Goal: Communication & Community: Answer question/provide support

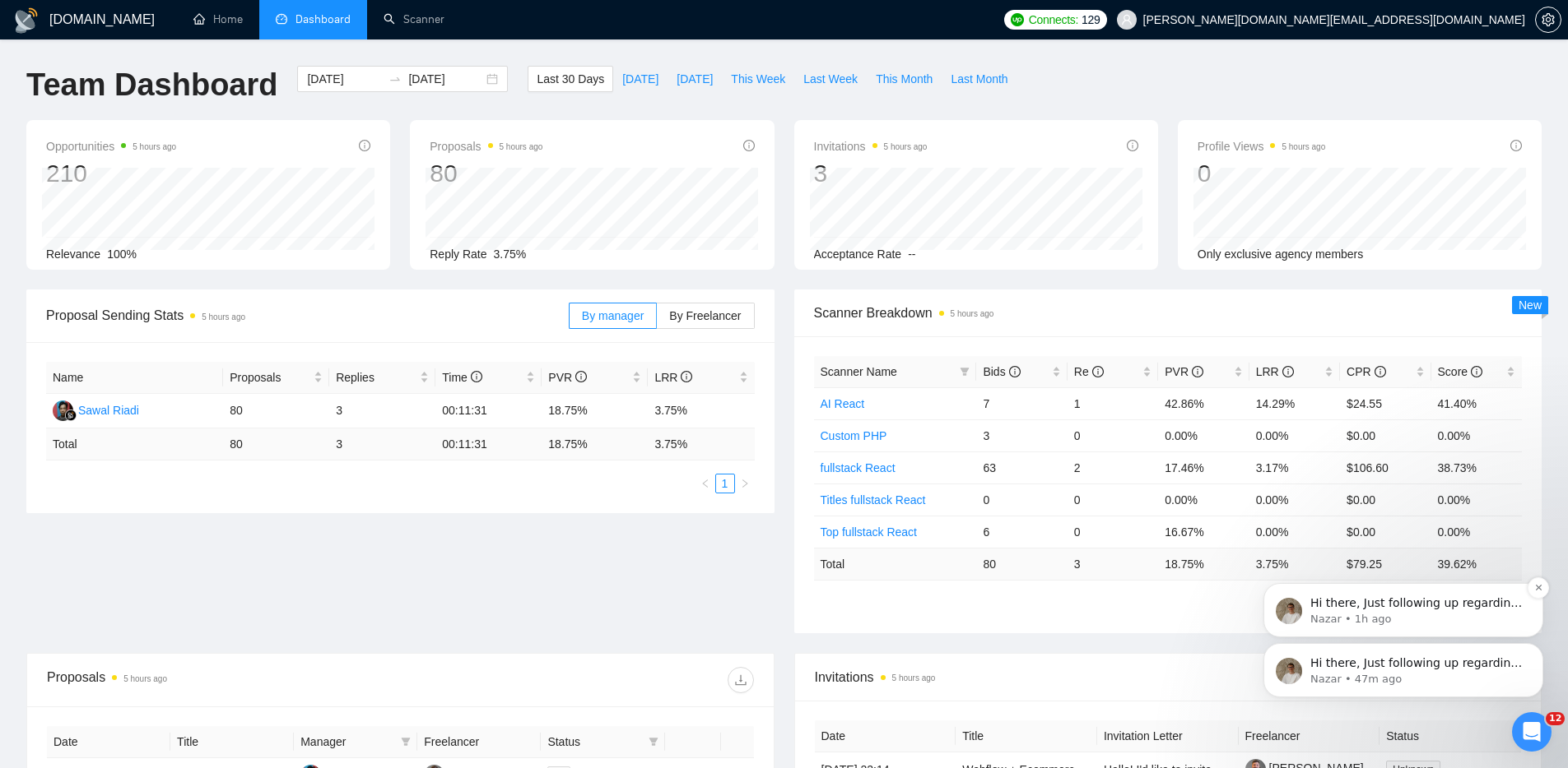
click at [1498, 618] on p "Nazar • 1h ago" at bounding box center [1416, 620] width 212 height 15
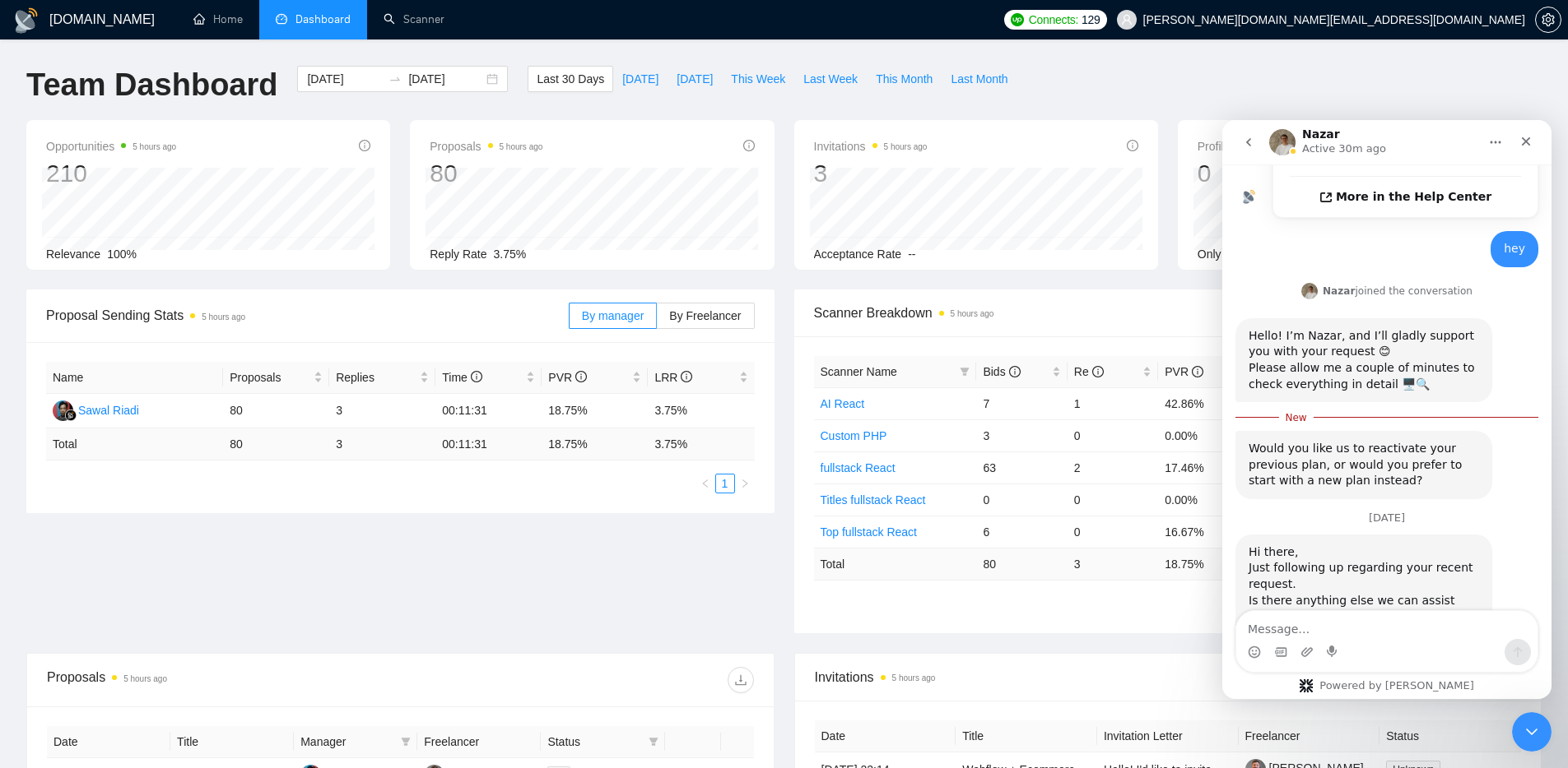
scroll to position [592, 0]
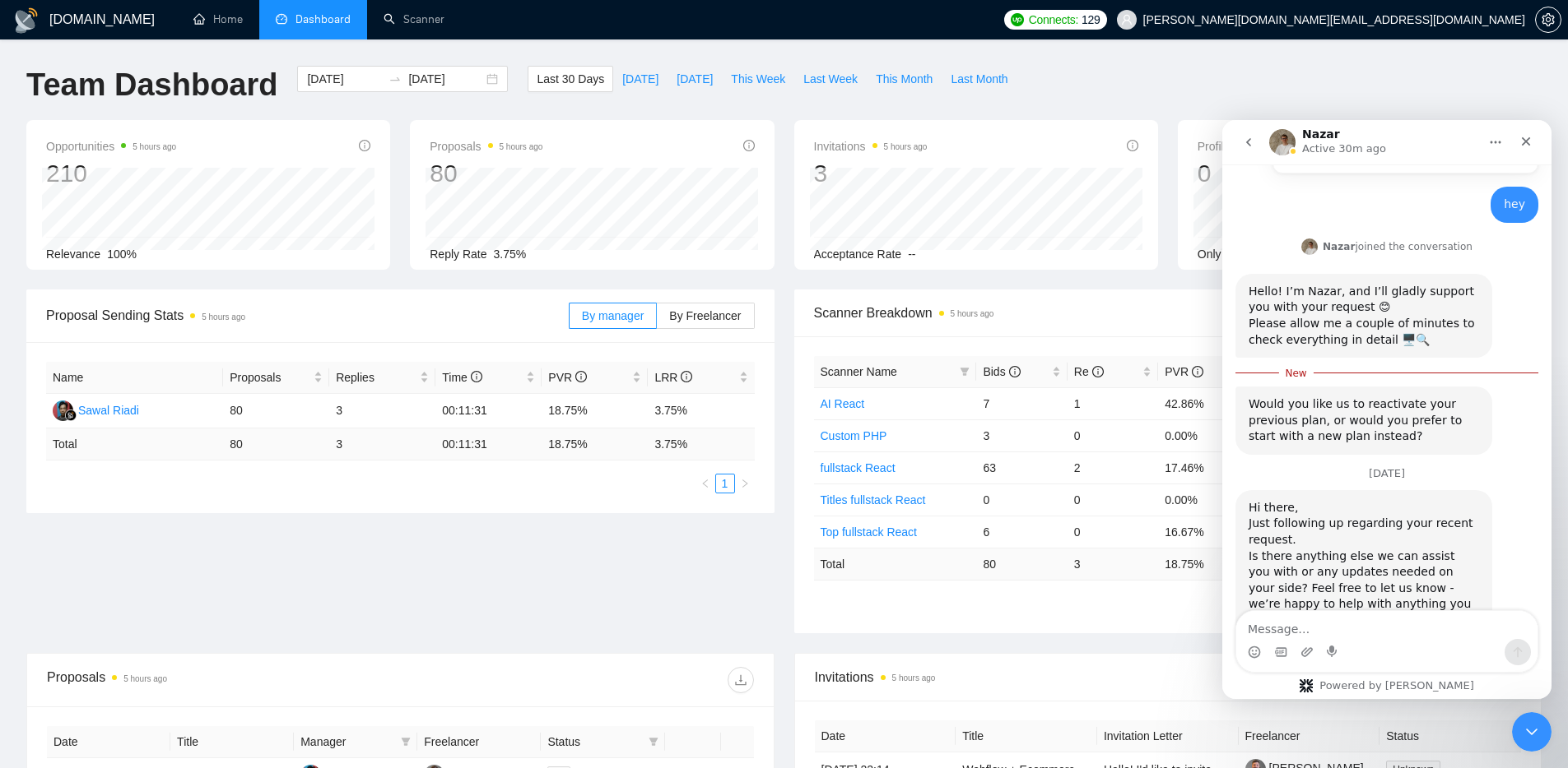
drag, startPoint x: 1307, startPoint y: 626, endPoint x: 1316, endPoint y: 626, distance: 9.0
click at [1312, 626] on textarea "Message…" at bounding box center [1386, 625] width 301 height 28
type textarea "no"
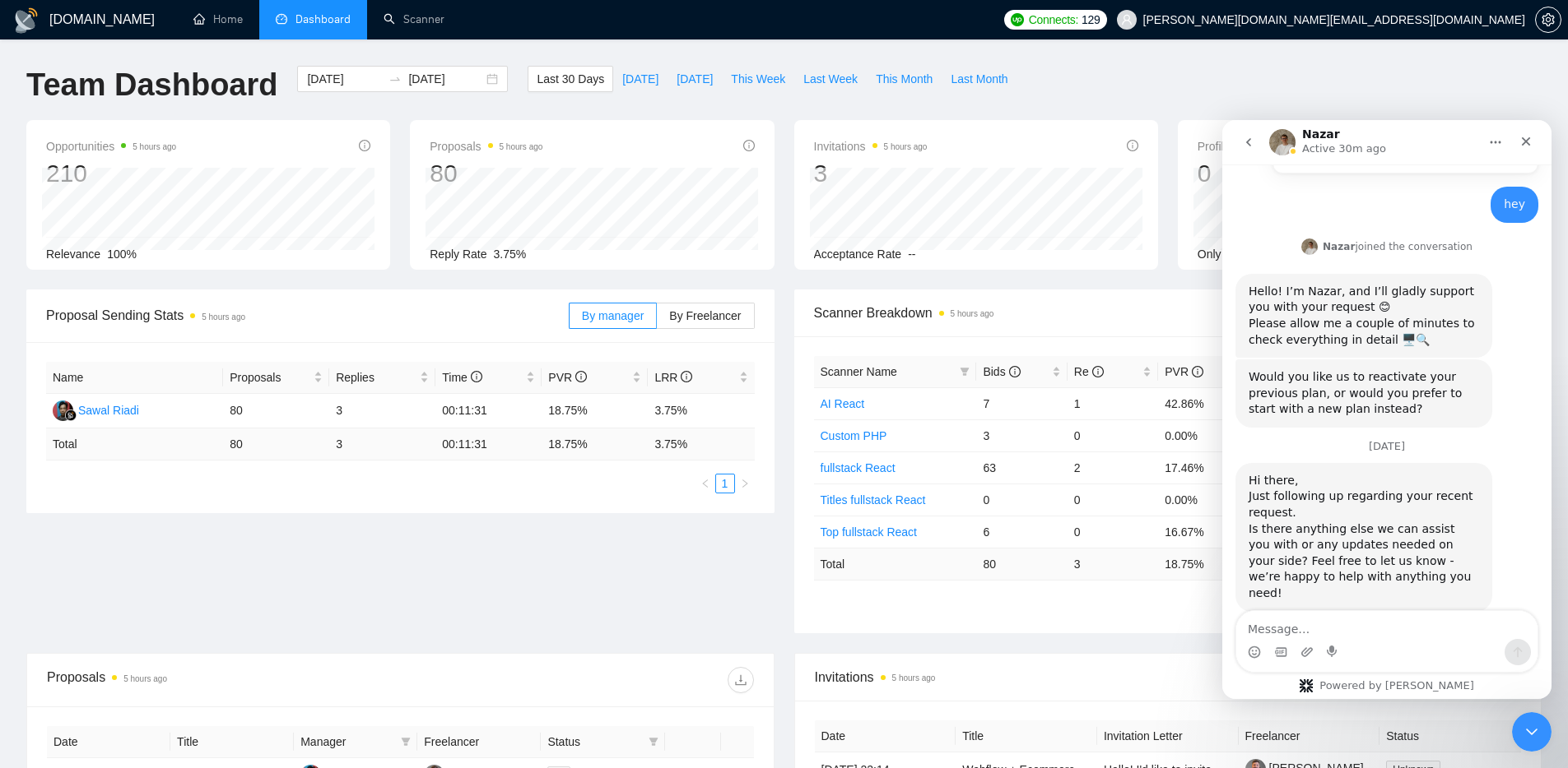
scroll to position [615, 0]
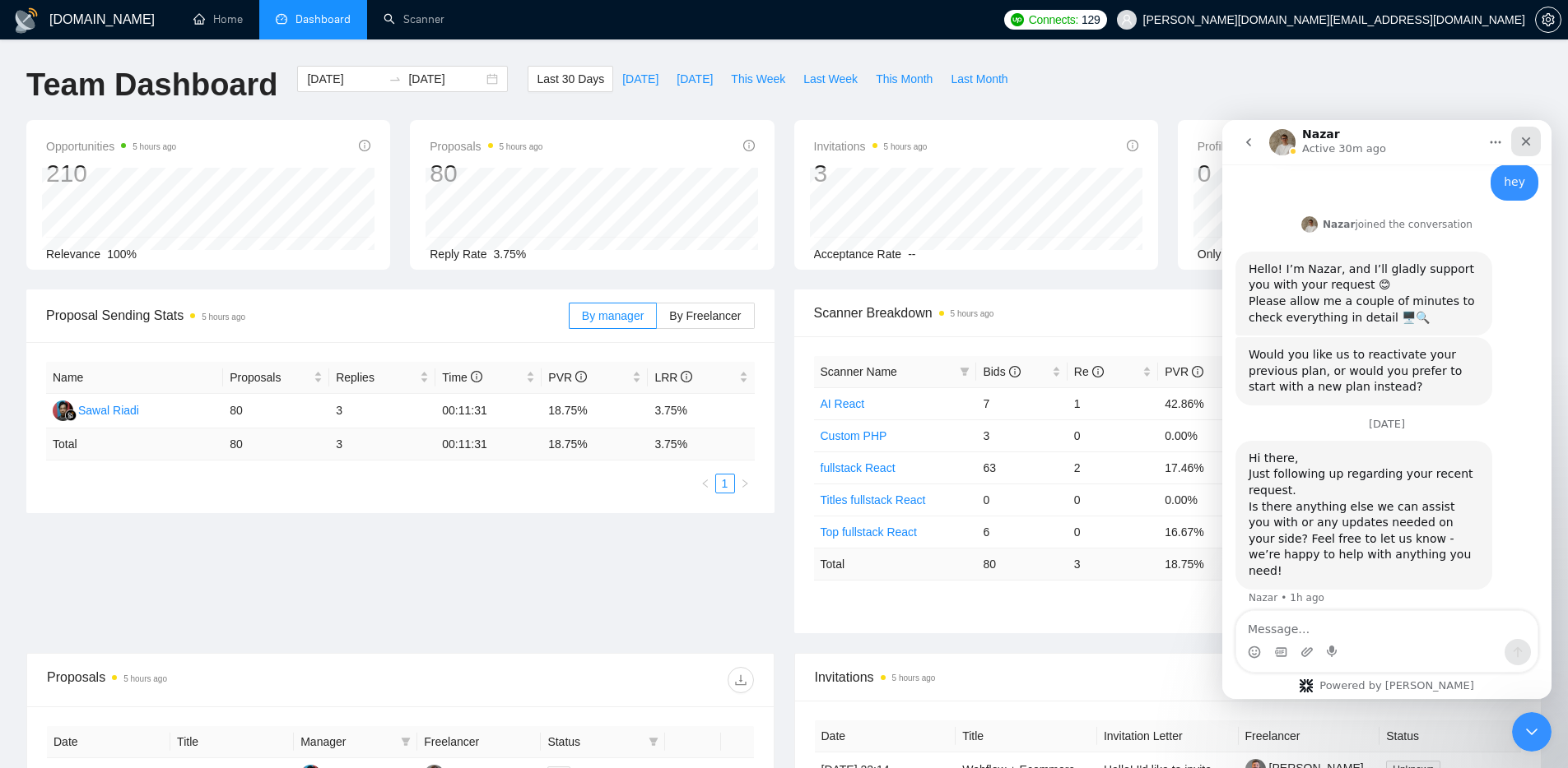
drag, startPoint x: 1528, startPoint y: 138, endPoint x: 2750, endPoint y: 259, distance: 1228.0
click at [1528, 138] on icon "Close" at bounding box center [1526, 141] width 9 height 9
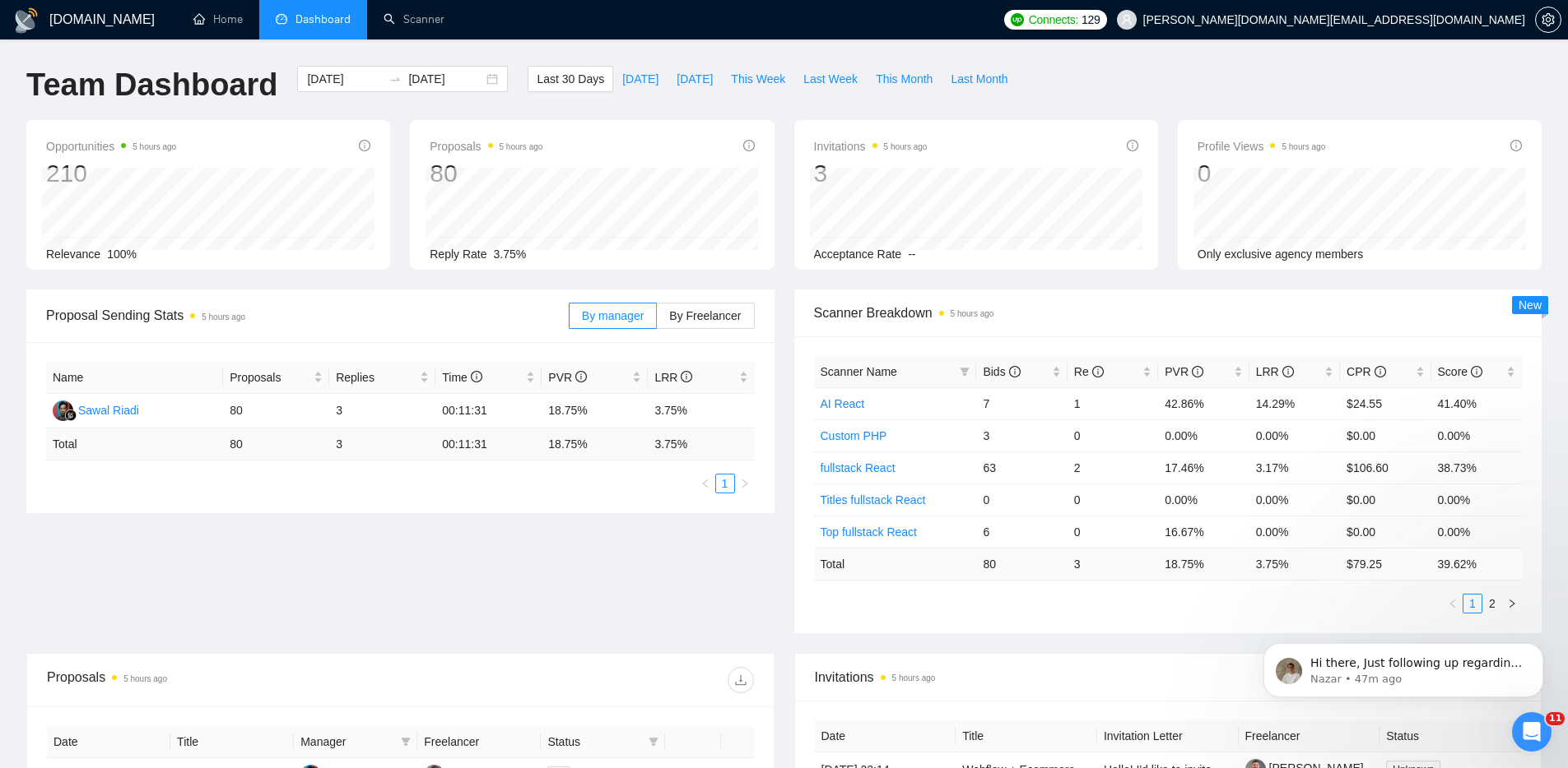
scroll to position [0, 0]
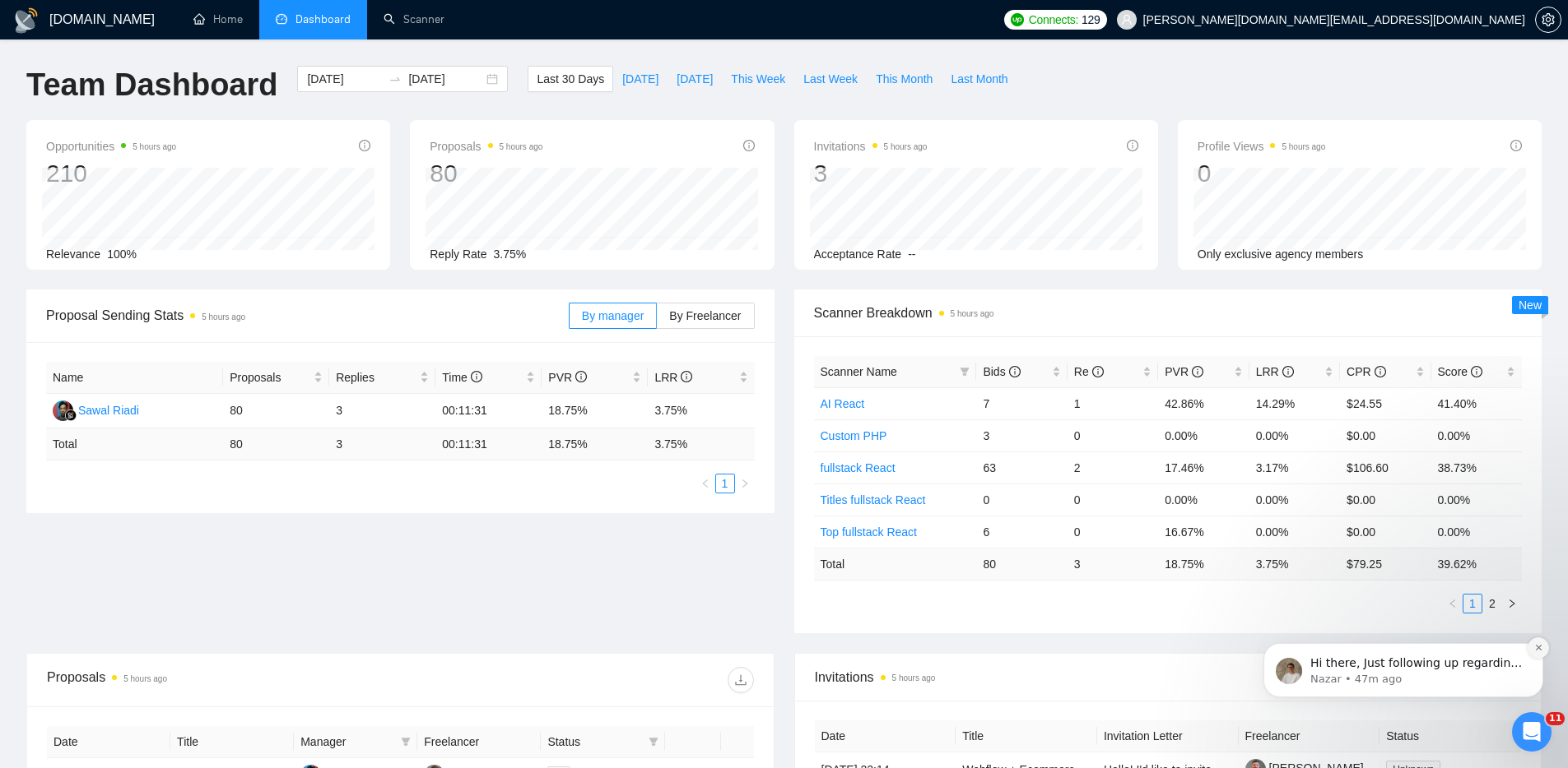
click at [1541, 646] on icon "Dismiss notification" at bounding box center [1539, 648] width 9 height 9
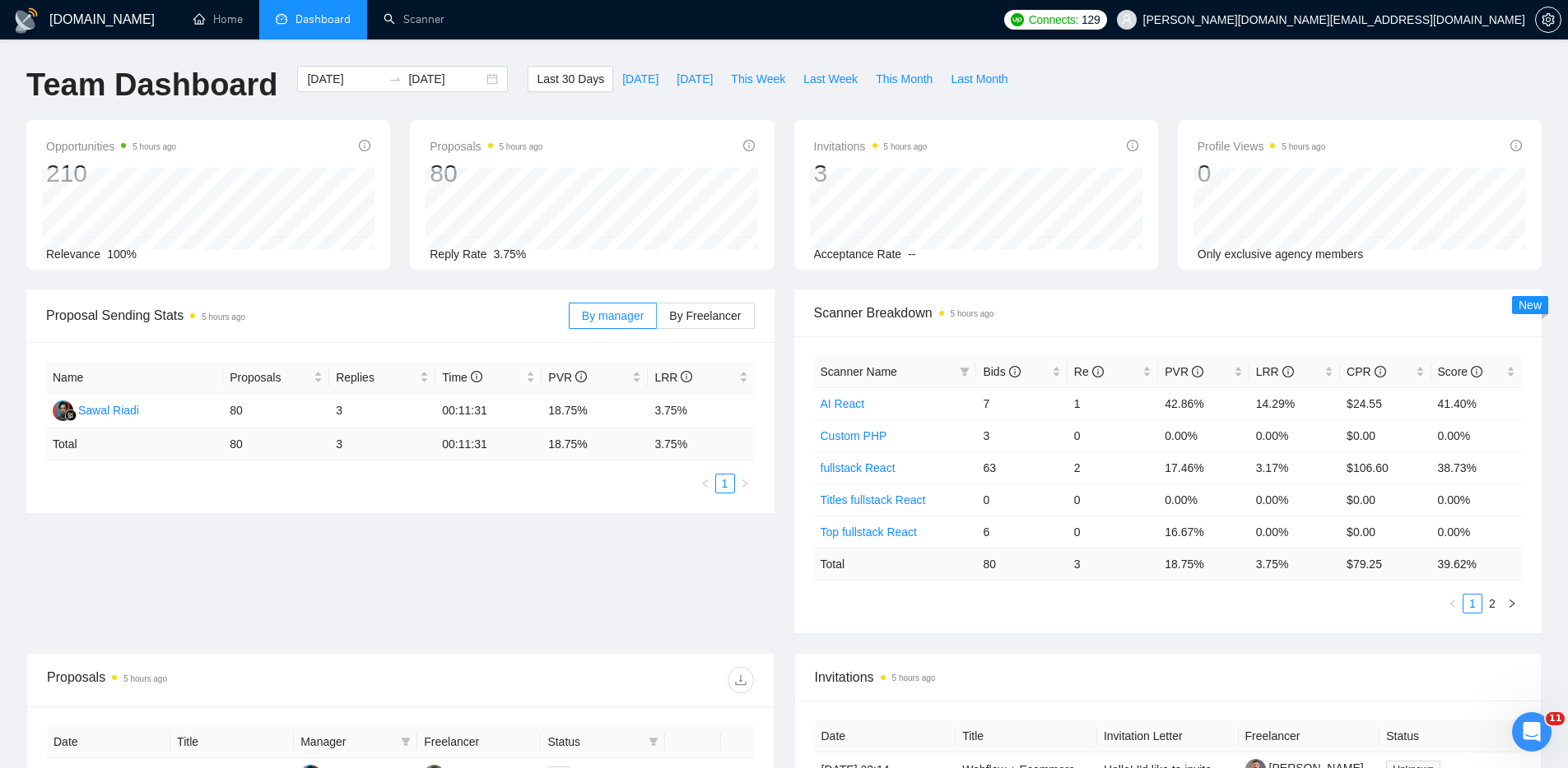
click at [666, 566] on div "Proposal Sending Stats 5 hours ago By manager By Freelancer Name Proposals Repl…" at bounding box center [784, 472] width 1535 height 364
click at [658, 567] on div "Proposal Sending Stats an hour ago By manager By Freelancer Name Proposals Repl…" at bounding box center [784, 472] width 1535 height 364
